Goal: Task Accomplishment & Management: Manage account settings

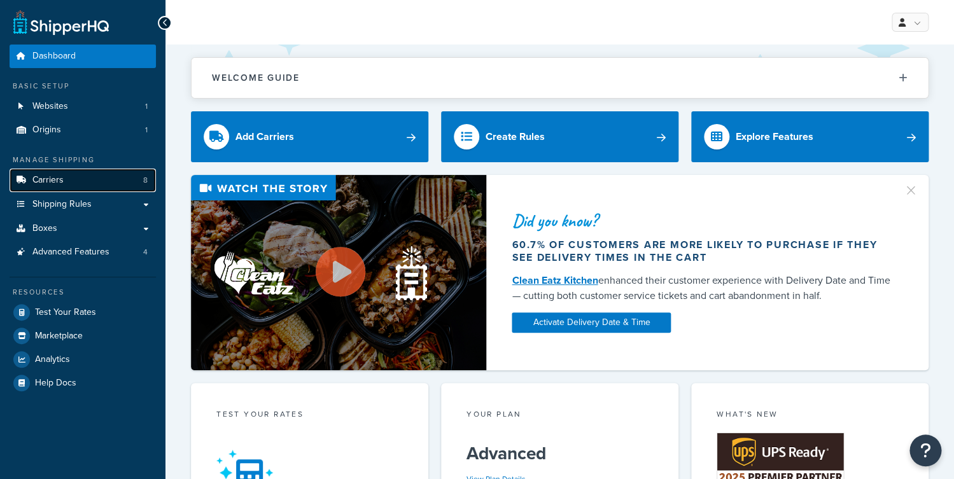
click at [88, 183] on link "Carriers 8" at bounding box center [83, 181] width 146 height 24
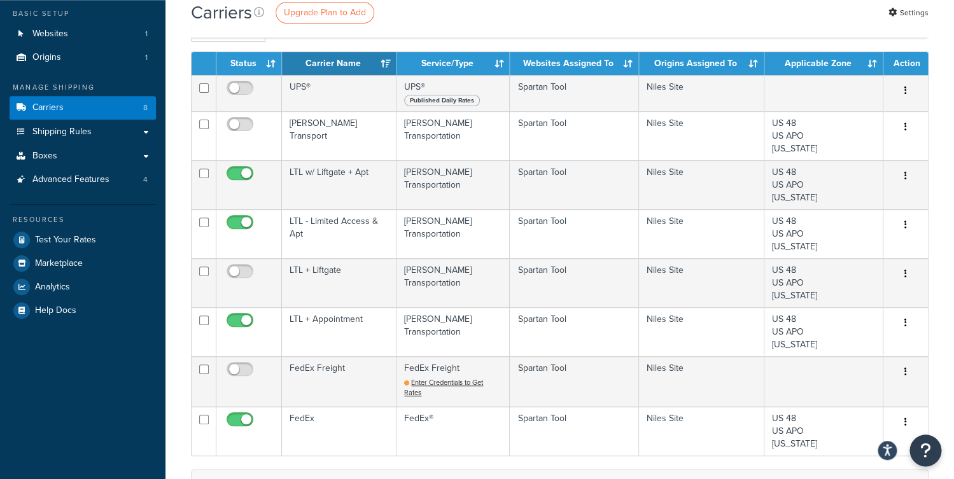
scroll to position [72, 0]
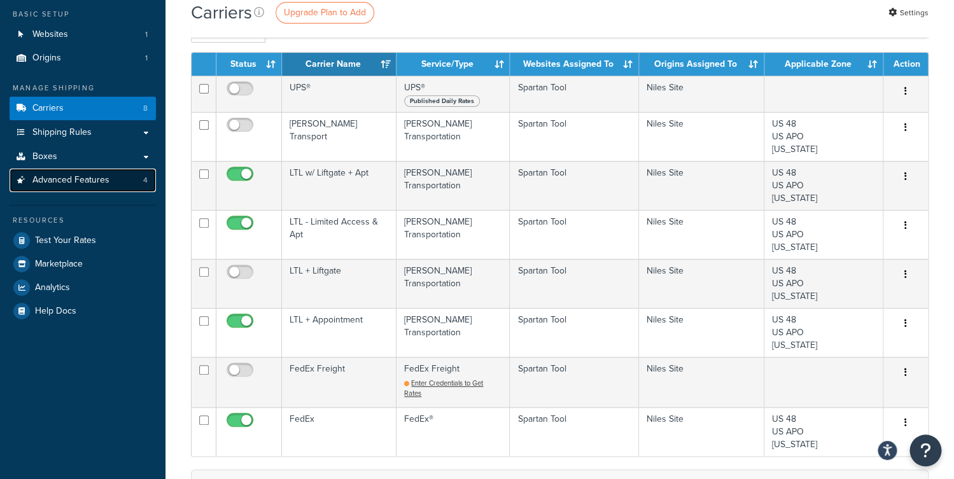
click at [64, 172] on link "Advanced Features 4" at bounding box center [83, 181] width 146 height 24
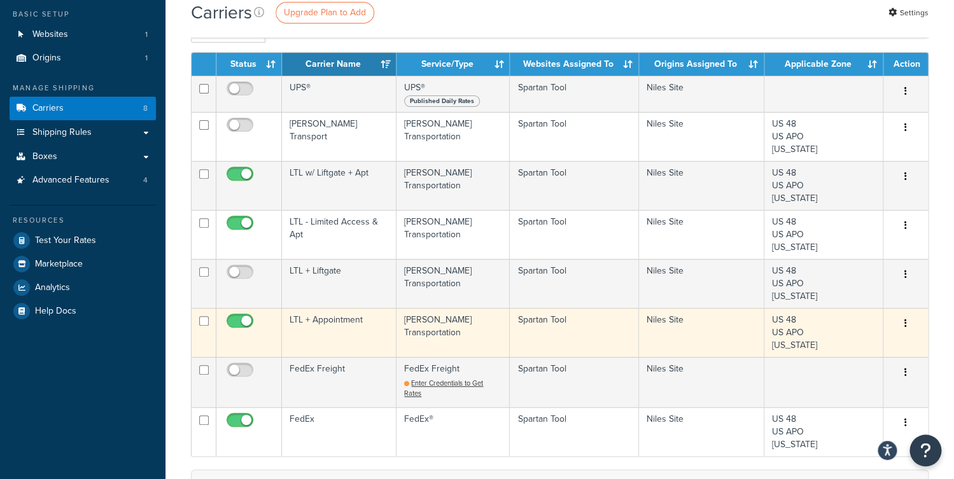
click at [338, 338] on td "LTL + Appointment" at bounding box center [339, 332] width 115 height 49
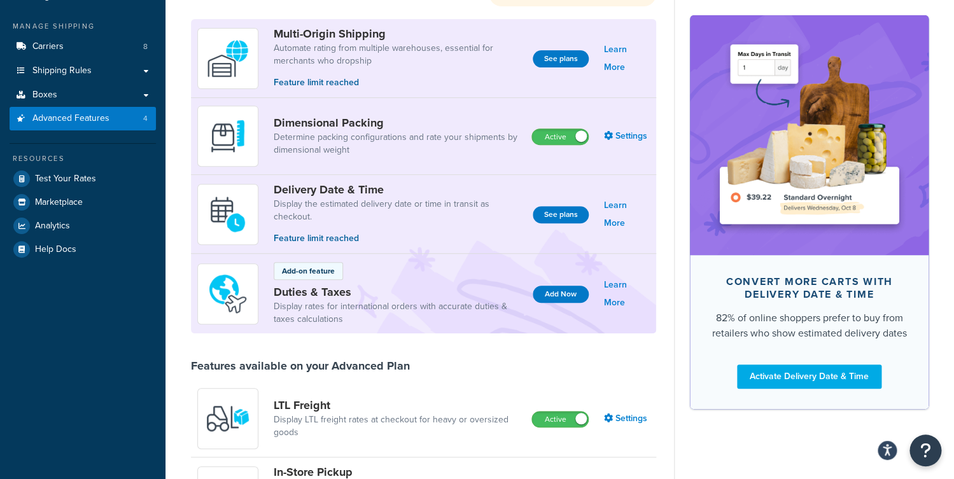
scroll to position [10, 0]
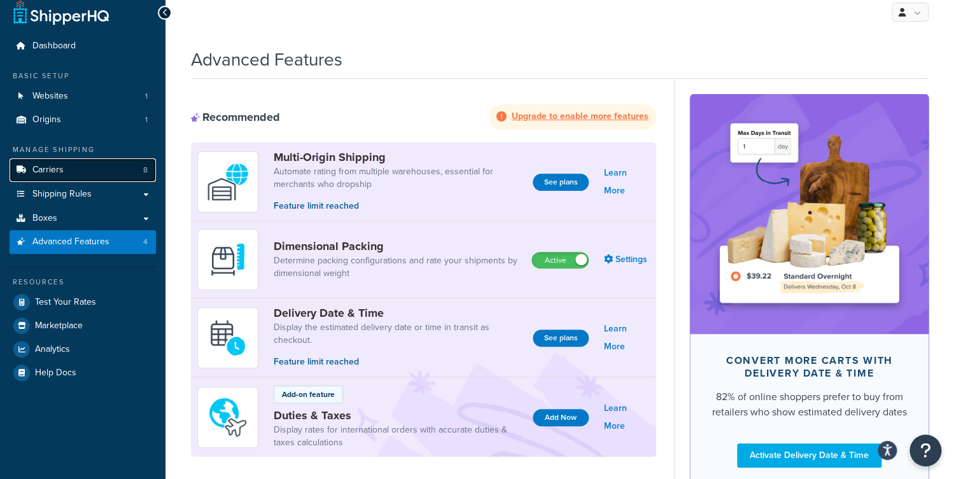
click at [69, 169] on link "Carriers 8" at bounding box center [83, 170] width 146 height 24
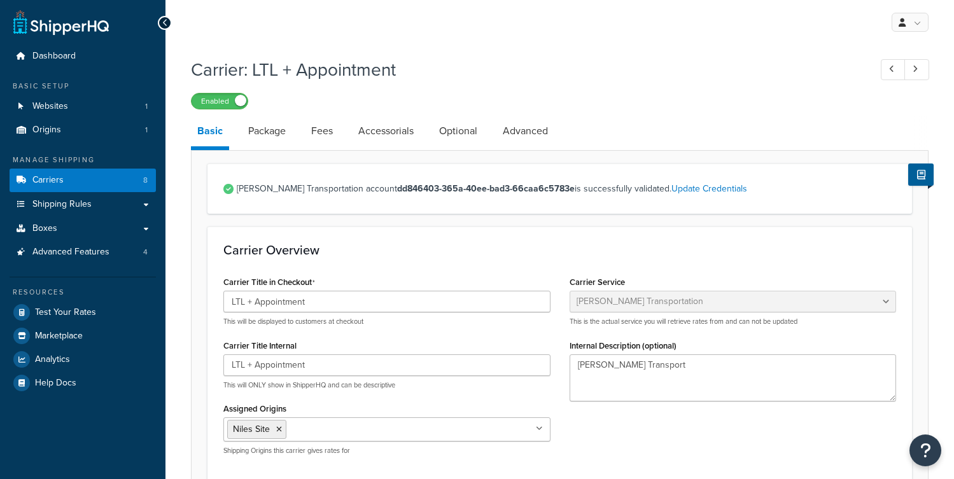
select select "ryanTransportFreight"
click at [528, 129] on link "Advanced" at bounding box center [525, 131] width 58 height 31
select select "false"
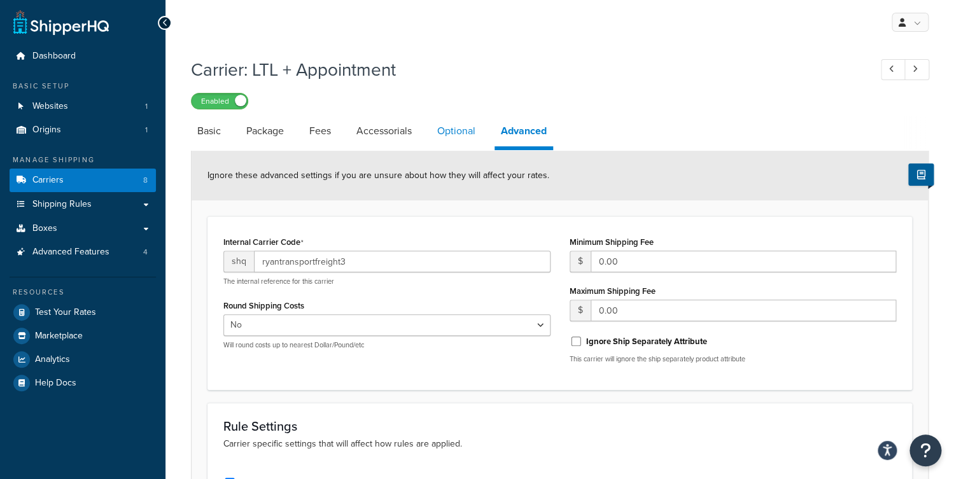
click at [454, 117] on link "Optional" at bounding box center [456, 131] width 51 height 31
select select "100"
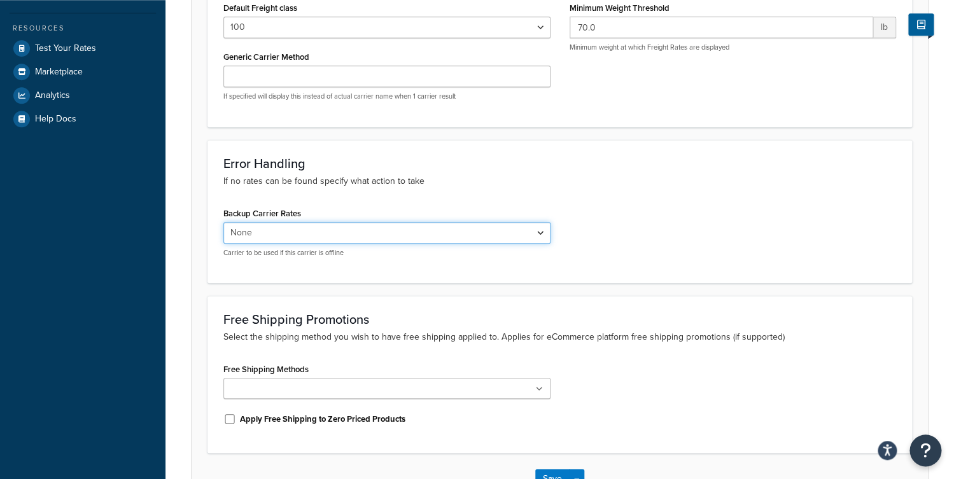
scroll to position [123, 0]
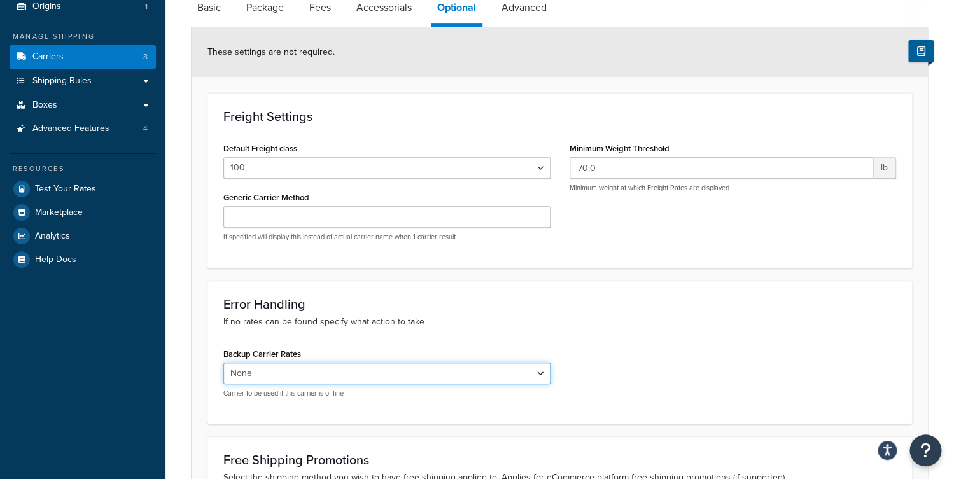
select select "false"
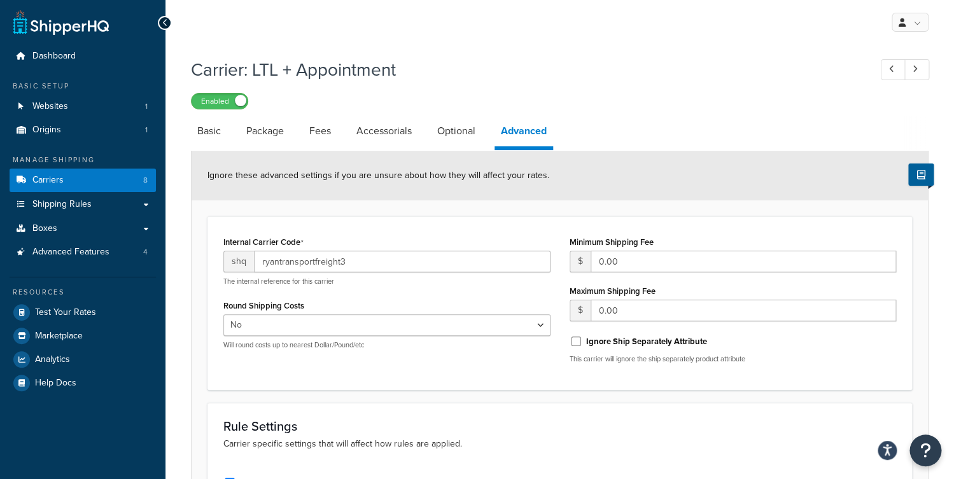
select select "ryanTransportFreight"
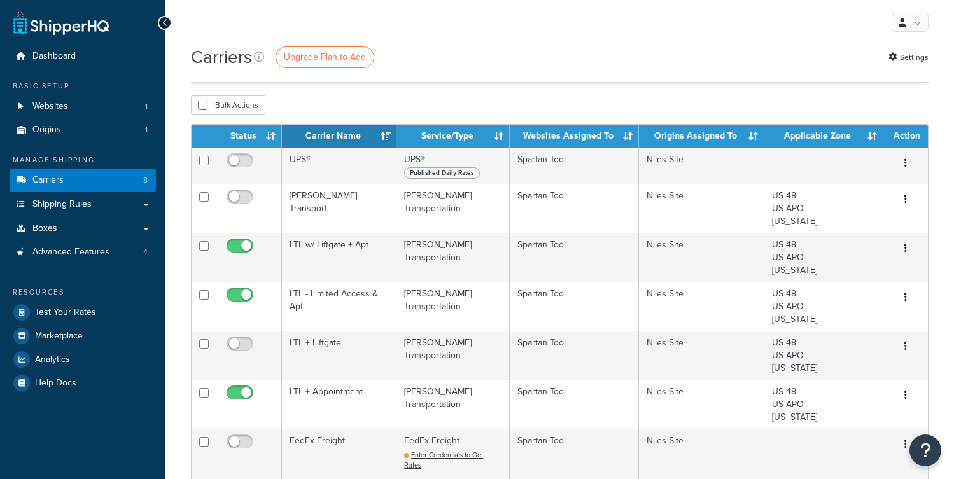
scroll to position [72, 0]
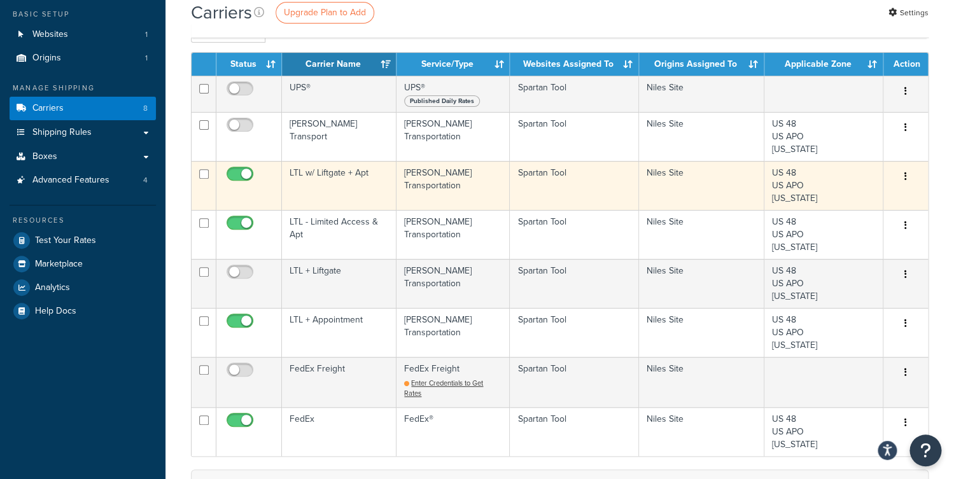
click at [365, 174] on td "LTL w/ Liftgate + Apt" at bounding box center [339, 185] width 115 height 49
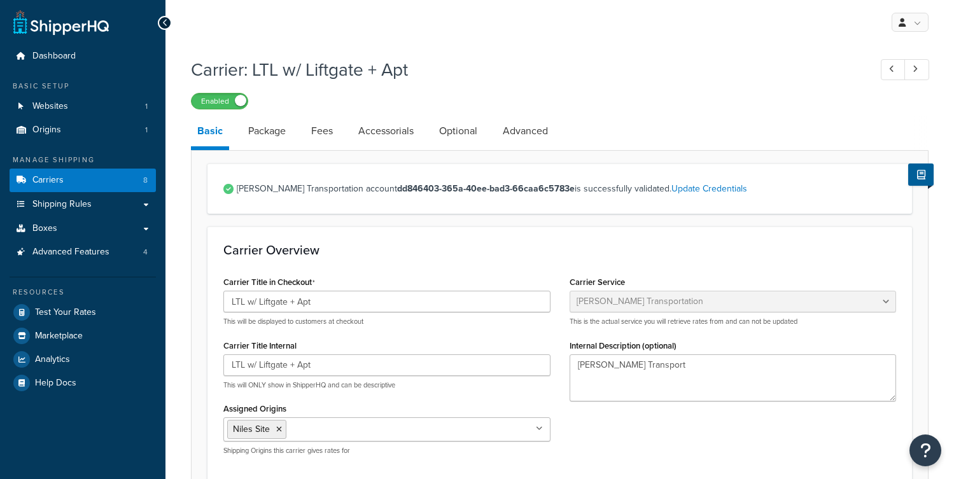
select select "ryanTransportFreight"
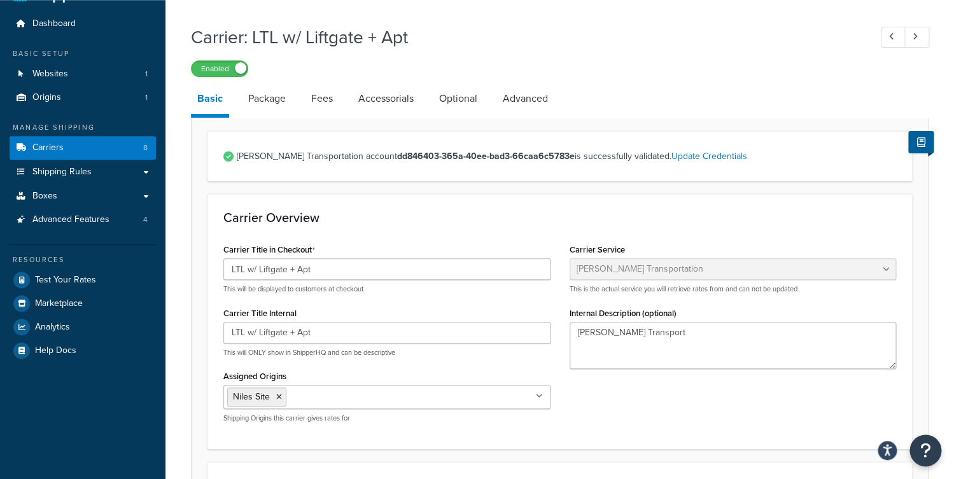
scroll to position [42, 0]
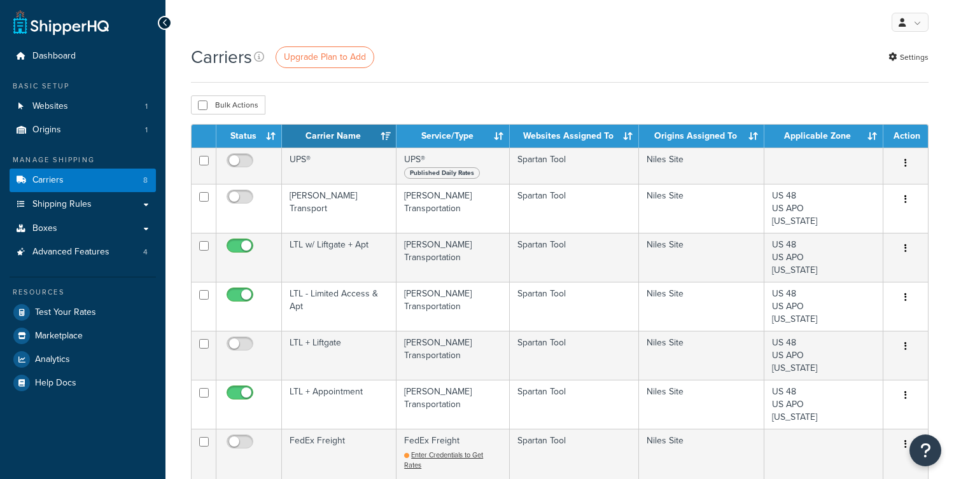
scroll to position [52, 0]
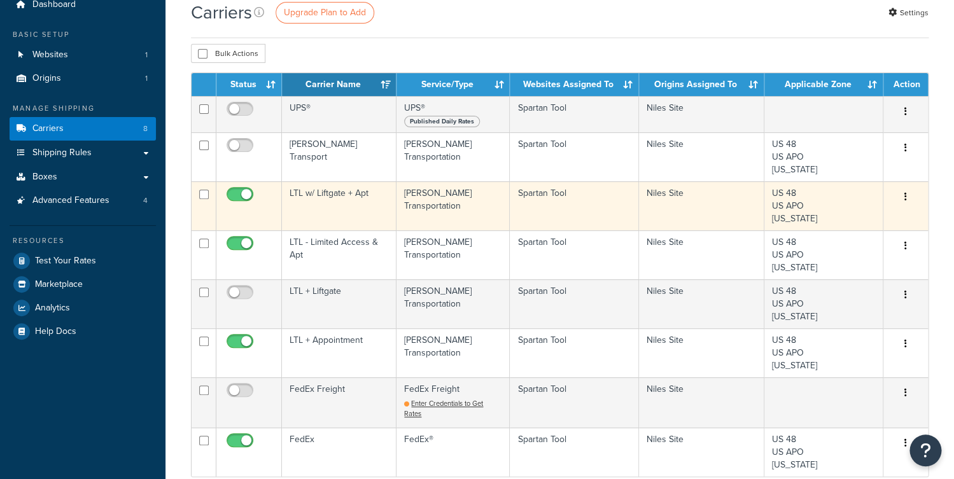
click at [370, 207] on td "LTL w/ Liftgate + Apt" at bounding box center [339, 205] width 115 height 49
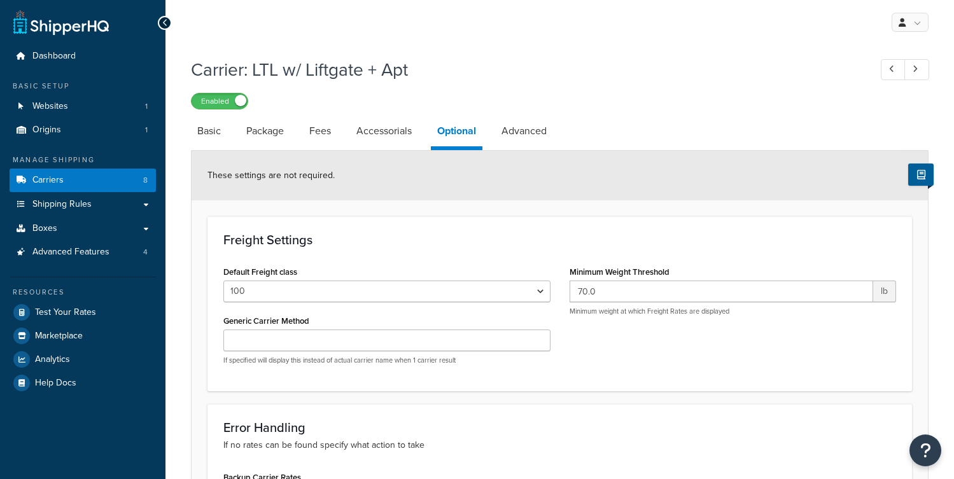
select select "100"
click at [93, 185] on link "Carriers 8" at bounding box center [83, 181] width 146 height 24
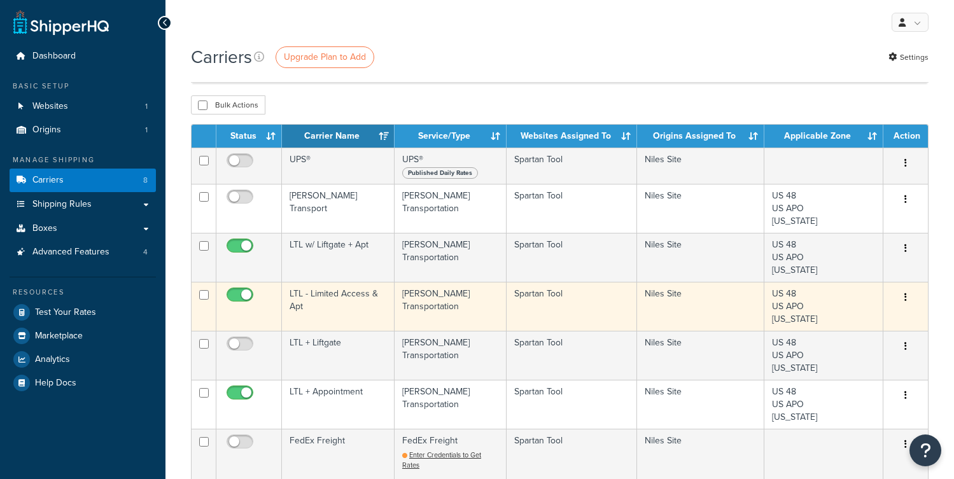
scroll to position [92, 0]
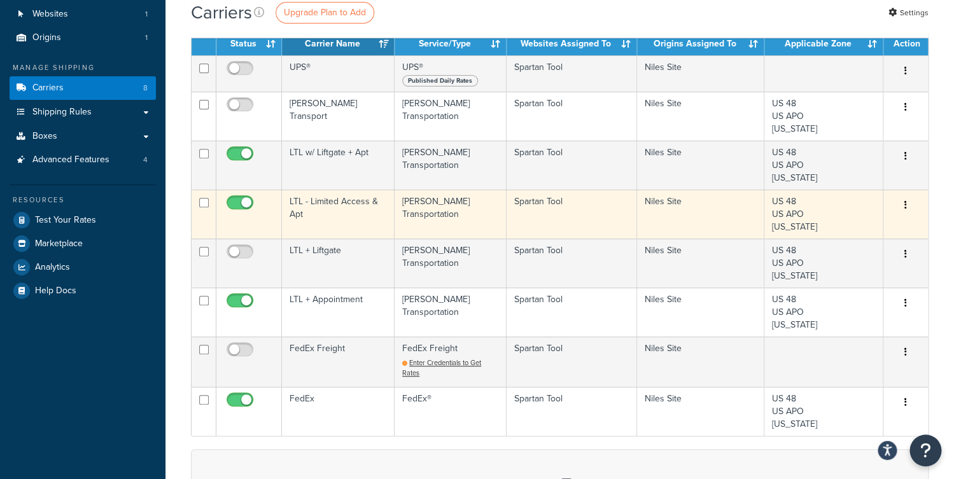
click at [361, 203] on td "LTL - Limited Access & Apt" at bounding box center [338, 214] width 113 height 49
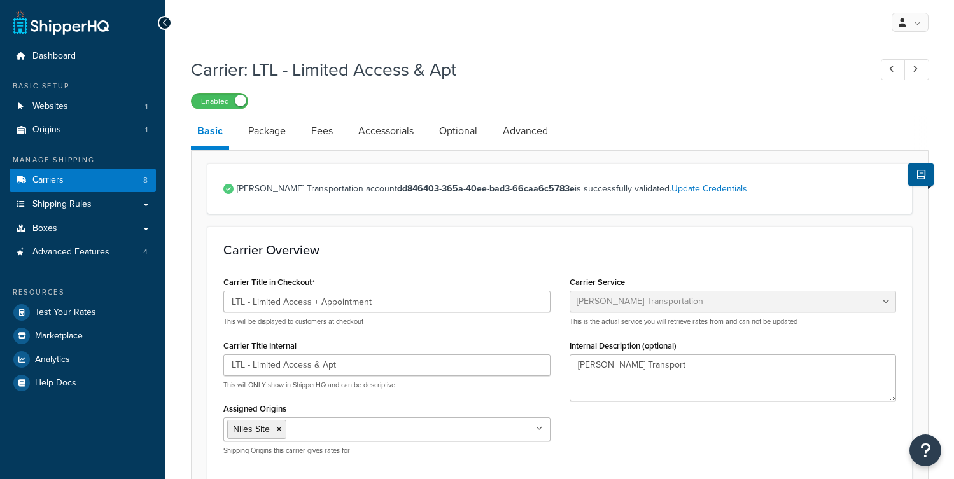
select select "ryanTransportFreight"
click at [454, 129] on link "Optional" at bounding box center [458, 131] width 51 height 31
select select "100"
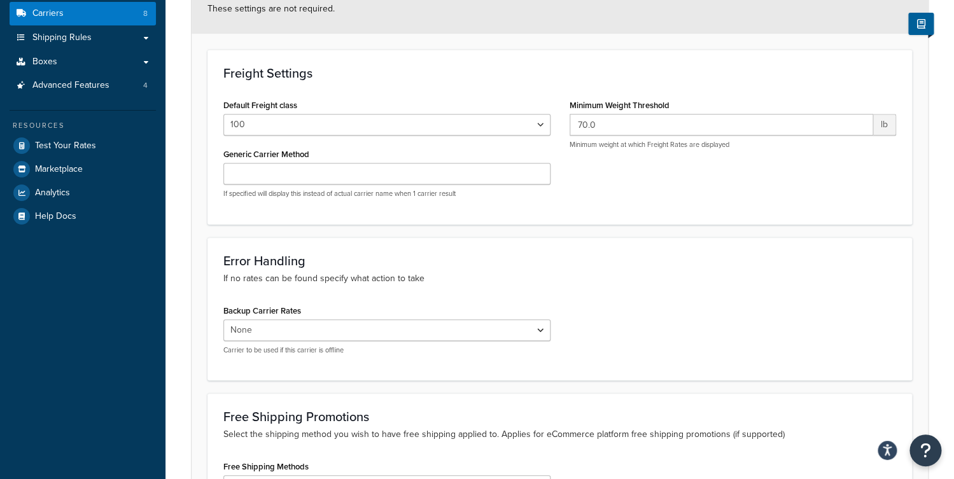
scroll to position [10, 0]
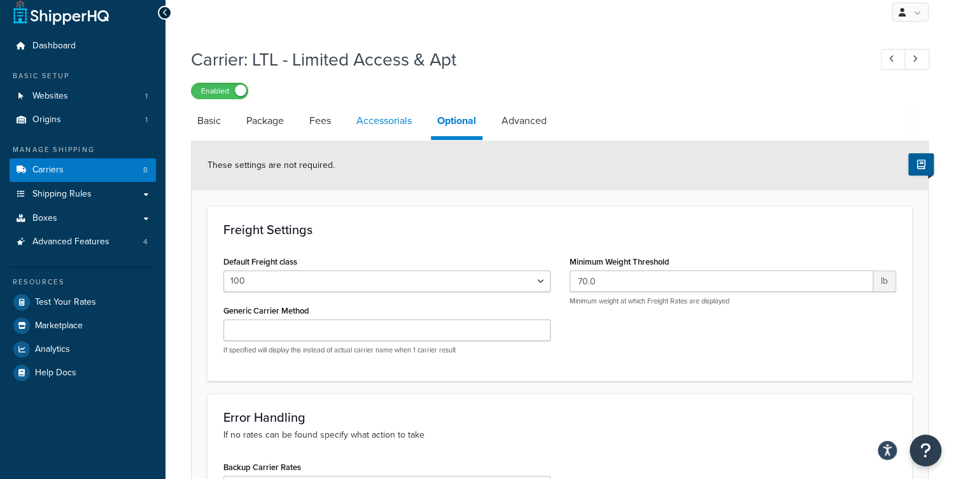
click at [378, 120] on link "Accessorials" at bounding box center [384, 121] width 68 height 31
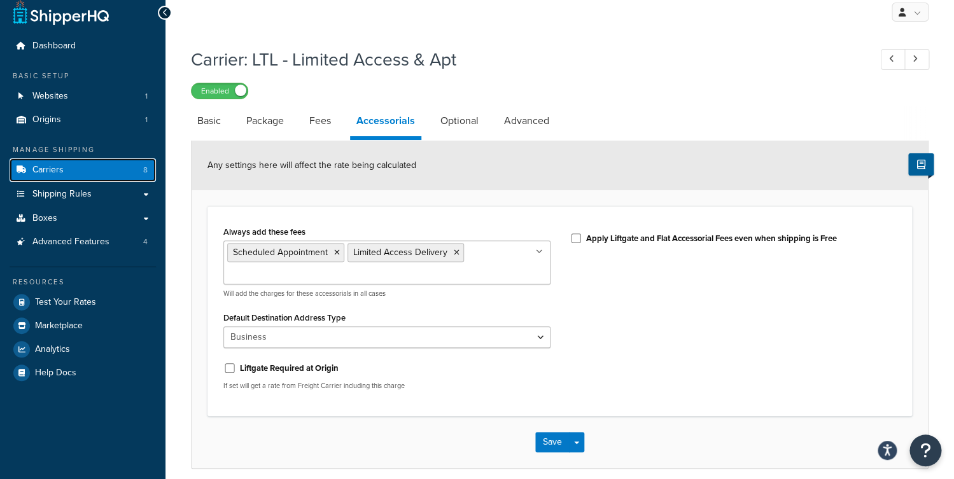
click at [110, 160] on link "Carriers 8" at bounding box center [83, 170] width 146 height 24
click at [106, 166] on link "Carriers 8" at bounding box center [83, 170] width 146 height 24
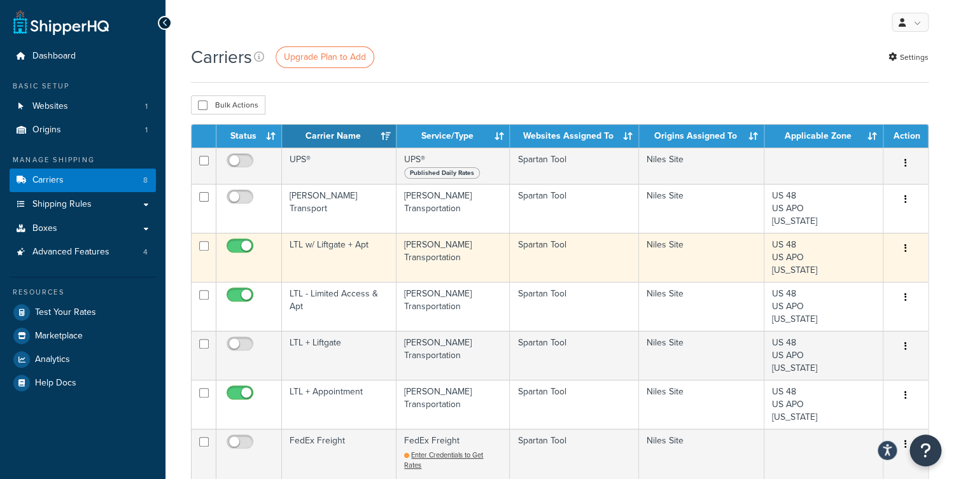
click at [388, 252] on td "LTL w/ Liftgate + Apt" at bounding box center [339, 257] width 115 height 49
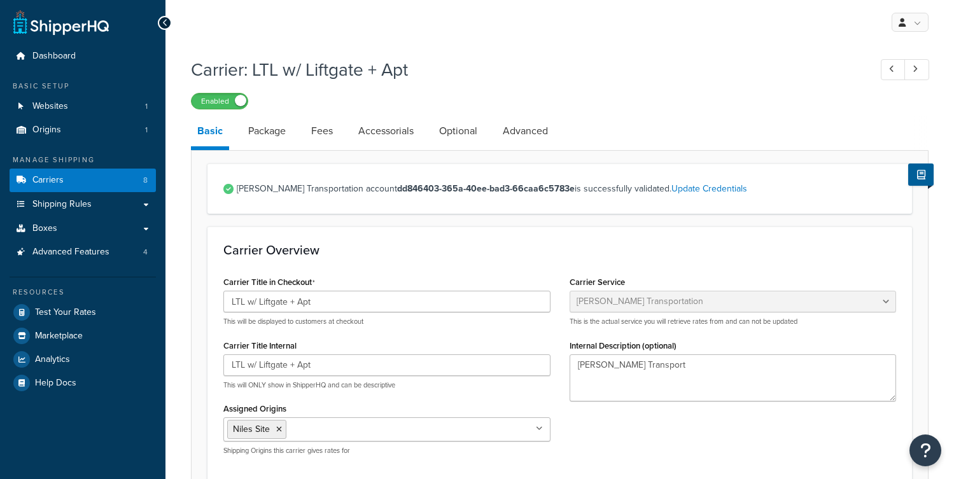
select select "ryanTransportFreight"
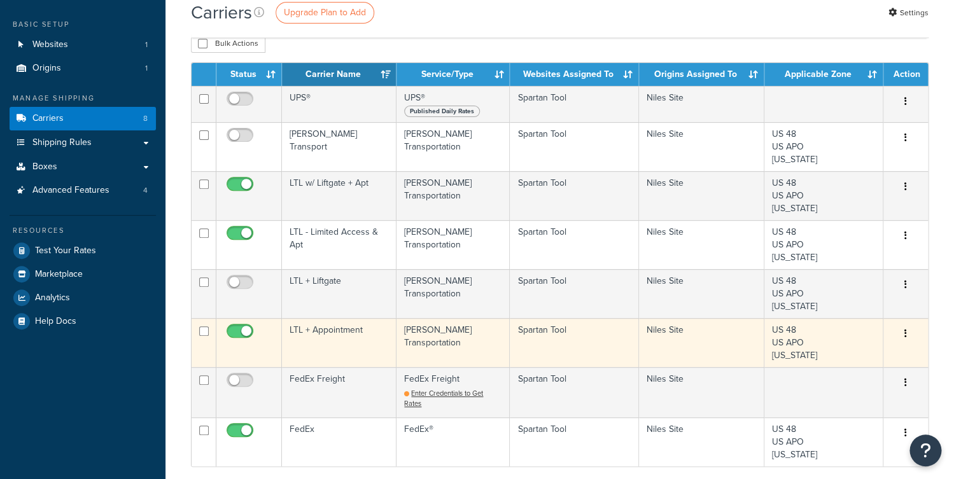
scroll to position [62, 0]
click at [317, 340] on td "LTL + Appointment" at bounding box center [339, 342] width 115 height 49
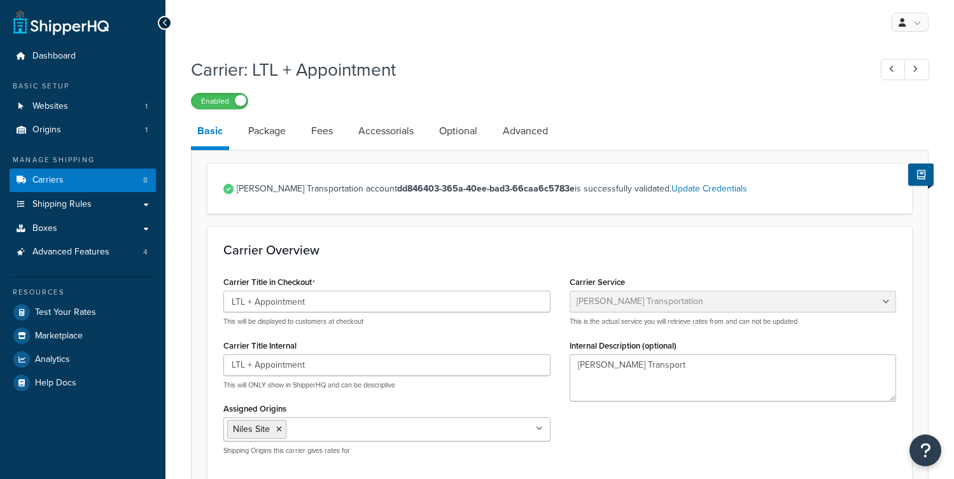
select select "ryanTransportFreight"
click at [378, 136] on link "Accessorials" at bounding box center [386, 131] width 68 height 31
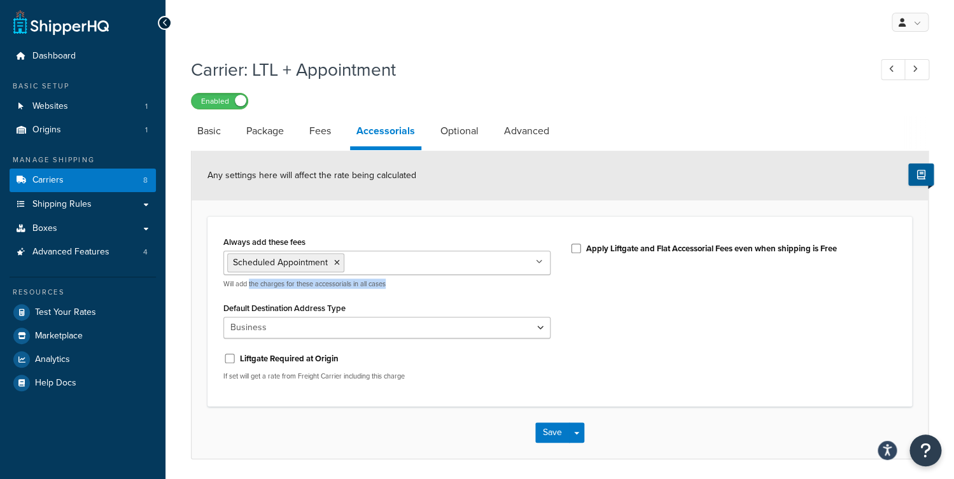
drag, startPoint x: 249, startPoint y: 286, endPoint x: 412, endPoint y: 291, distance: 162.3
click at [412, 291] on div "Always add these fees Scheduled Appointment Liftgate Address Type Inside Delive…" at bounding box center [387, 312] width 346 height 158
click at [272, 188] on div "Any settings here will affect the rate being calculated" at bounding box center [560, 176] width 736 height 50
click at [444, 129] on link "Optional" at bounding box center [459, 131] width 51 height 31
select select "100"
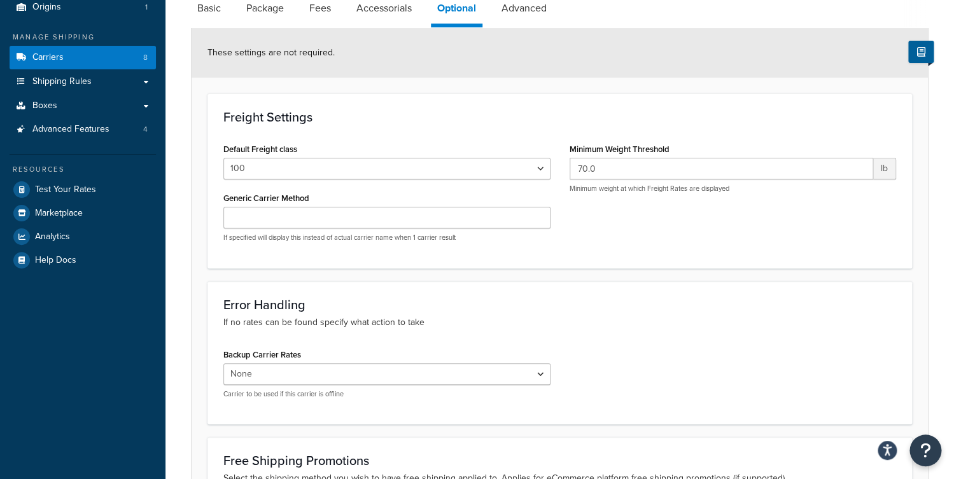
scroll to position [113, 0]
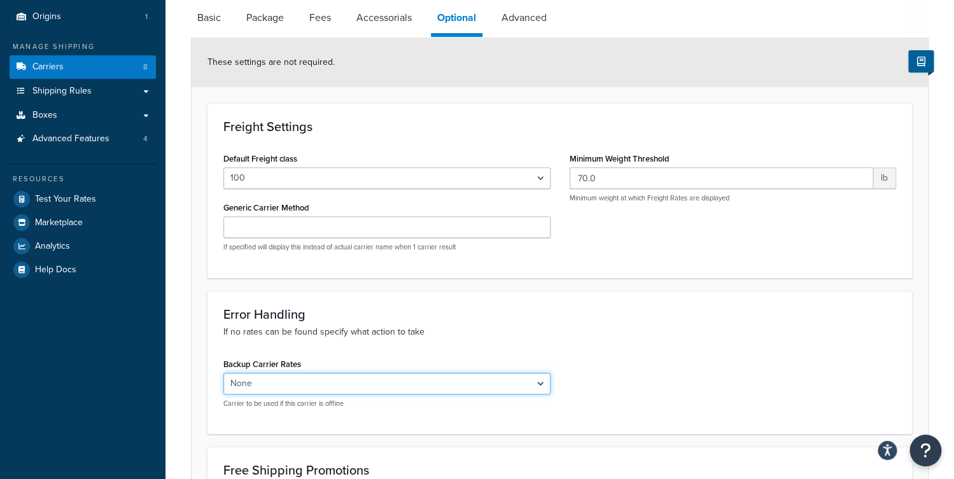
click at [223, 373] on select "None [PERSON_NAME] Transport LTL + Liftgate LTL w/ Liftgate + Apt LTL - Limited…" at bounding box center [386, 384] width 327 height 22
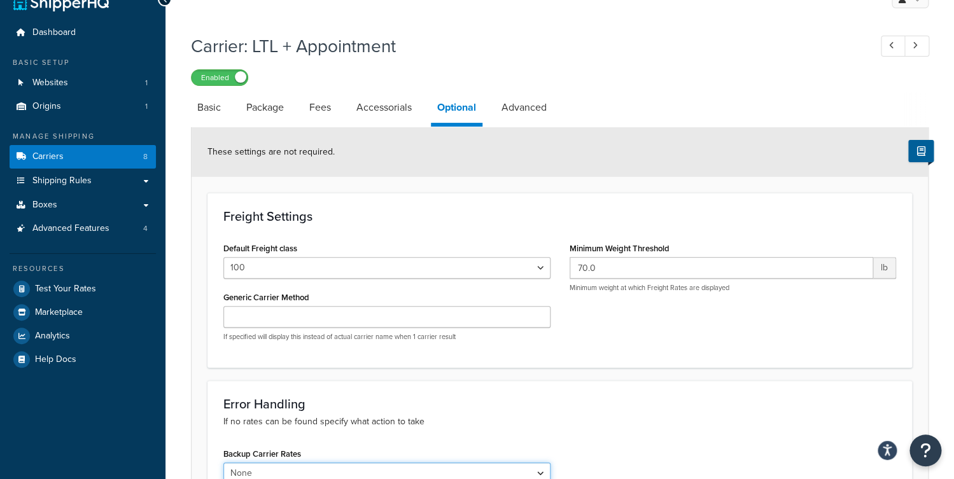
scroll to position [0, 0]
